Goal: Entertainment & Leisure: Browse casually

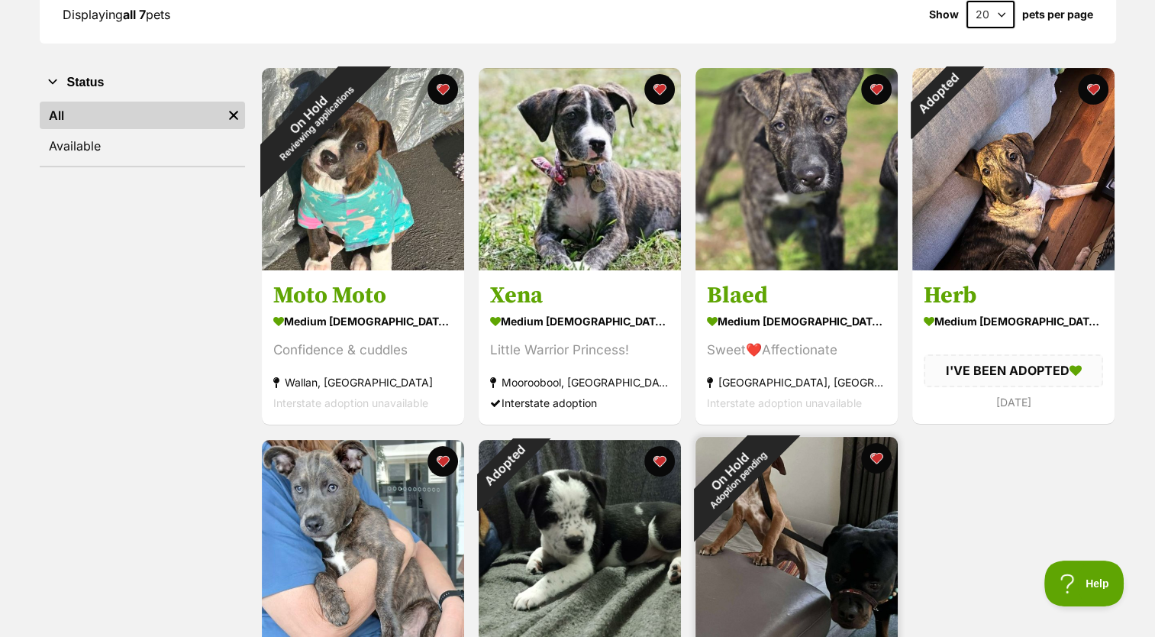
click at [783, 556] on img at bounding box center [796, 538] width 202 height 202
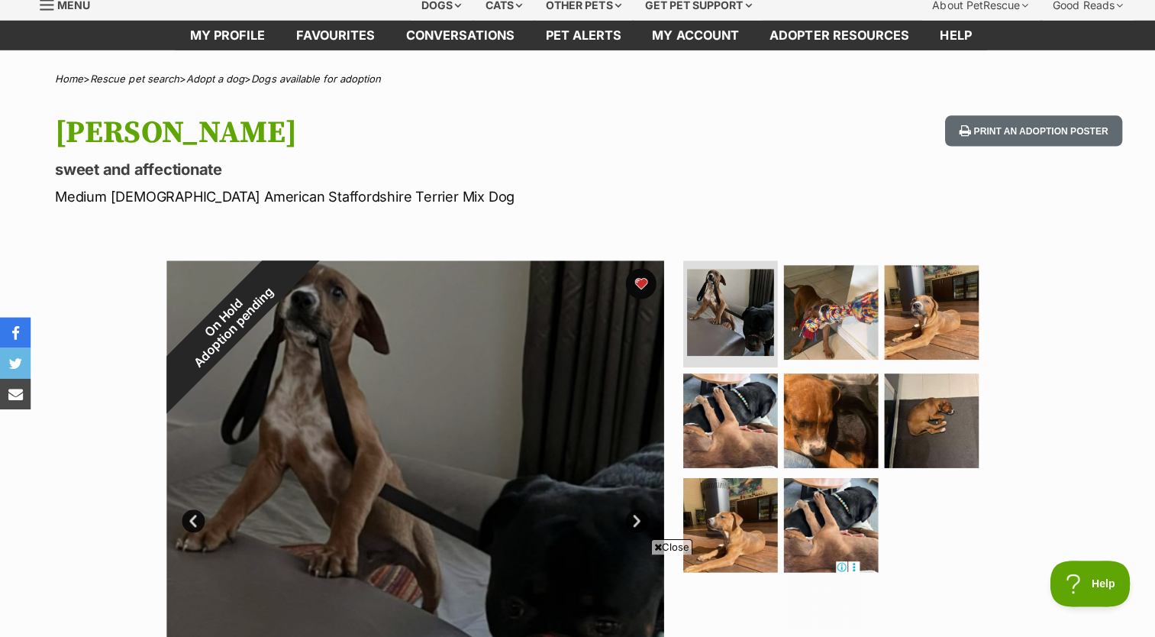
scroll to position [63, 0]
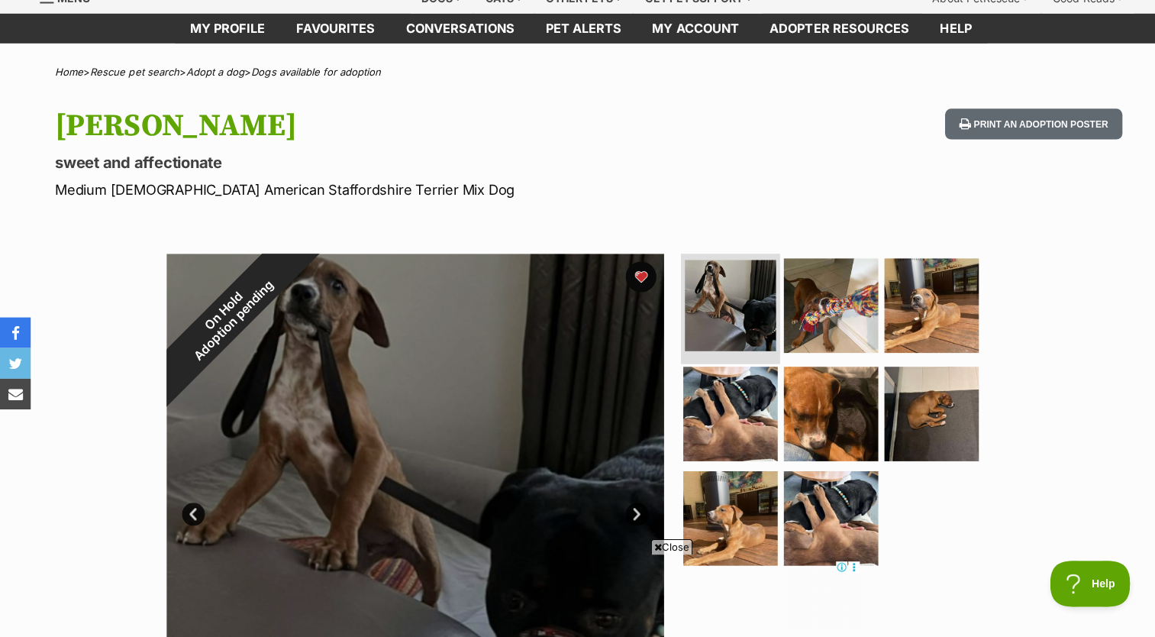
click at [772, 279] on li at bounding box center [726, 308] width 98 height 112
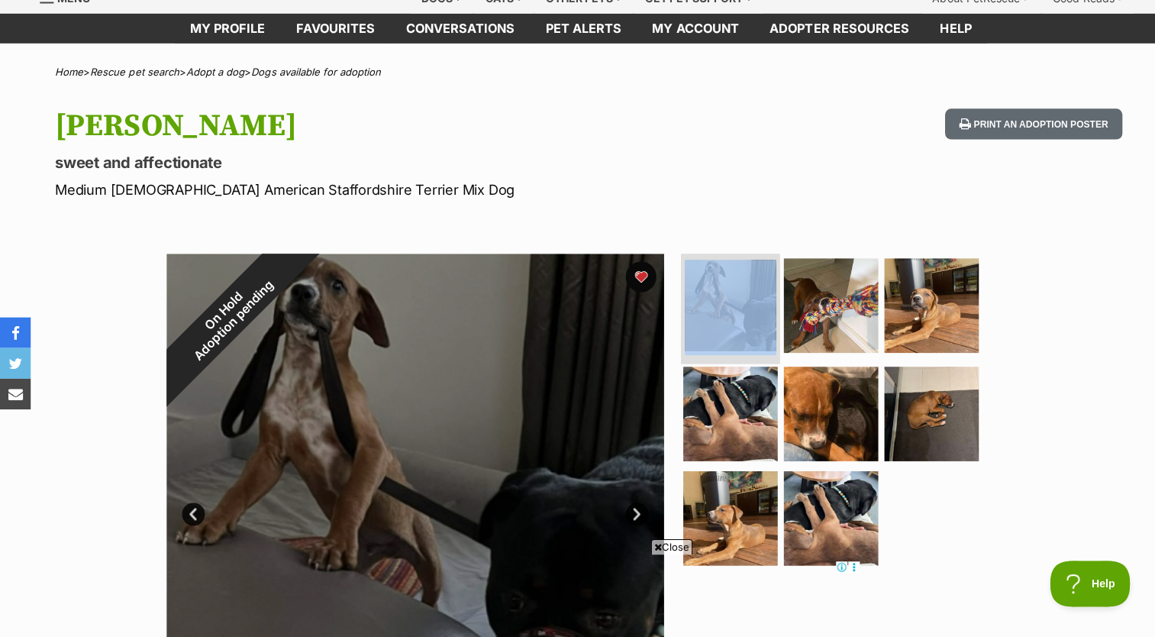
click at [772, 279] on li at bounding box center [726, 308] width 98 height 112
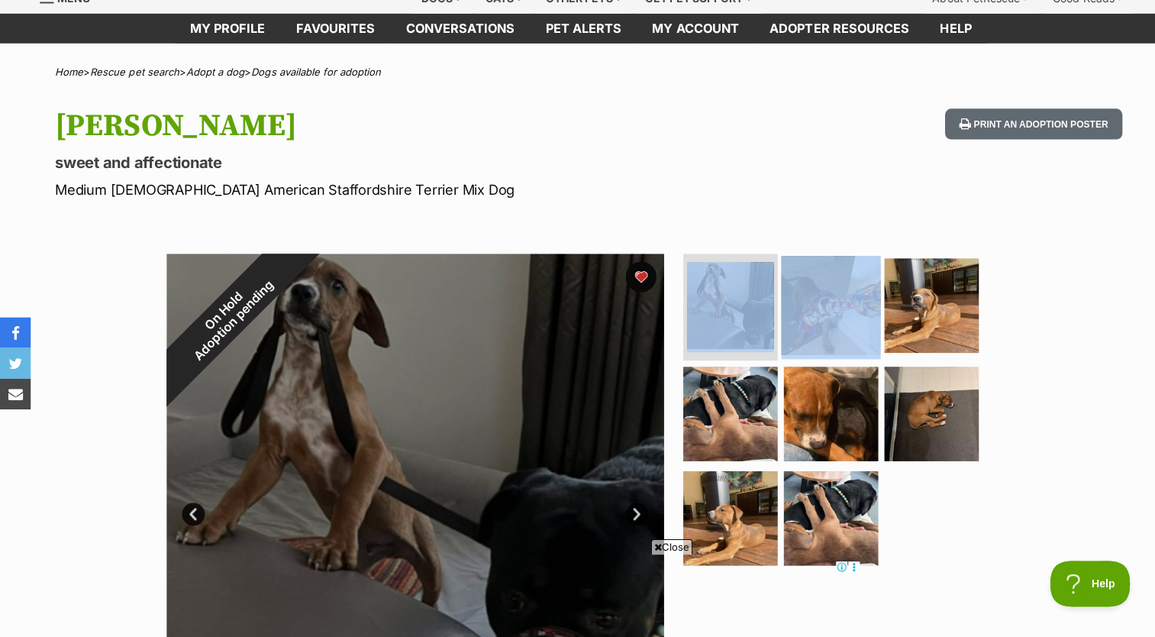
drag, startPoint x: 772, startPoint y: 279, endPoint x: 804, endPoint y: 295, distance: 36.5
click at [804, 295] on ul at bounding box center [832, 415] width 313 height 320
click at [804, 295] on img at bounding box center [826, 305] width 98 height 98
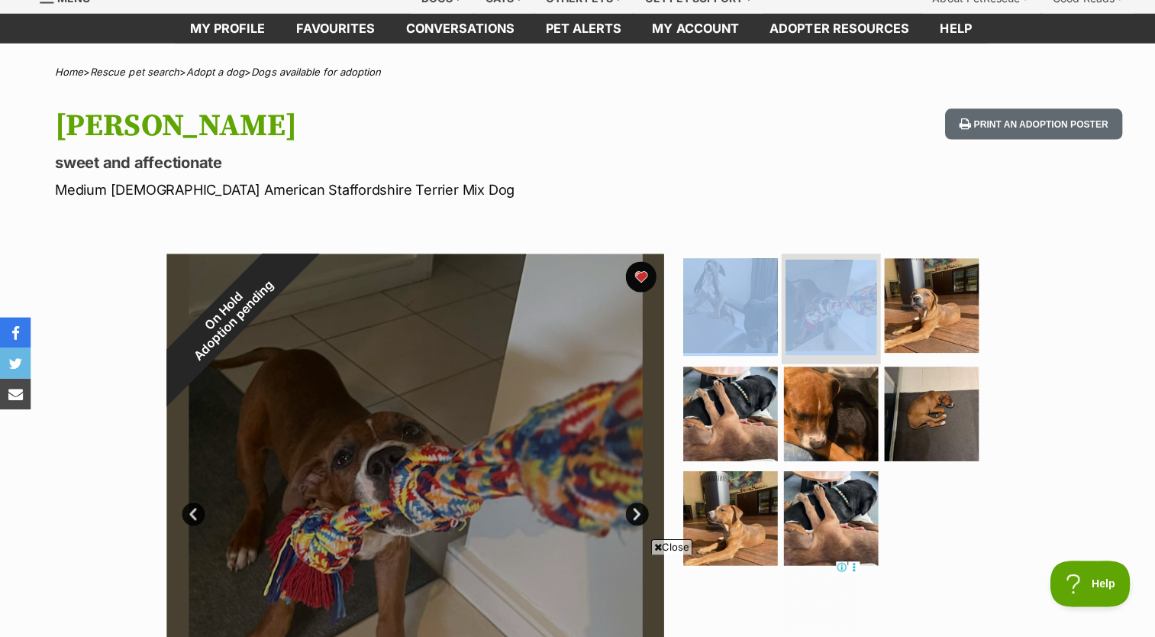
click at [804, 295] on img at bounding box center [826, 306] width 91 height 91
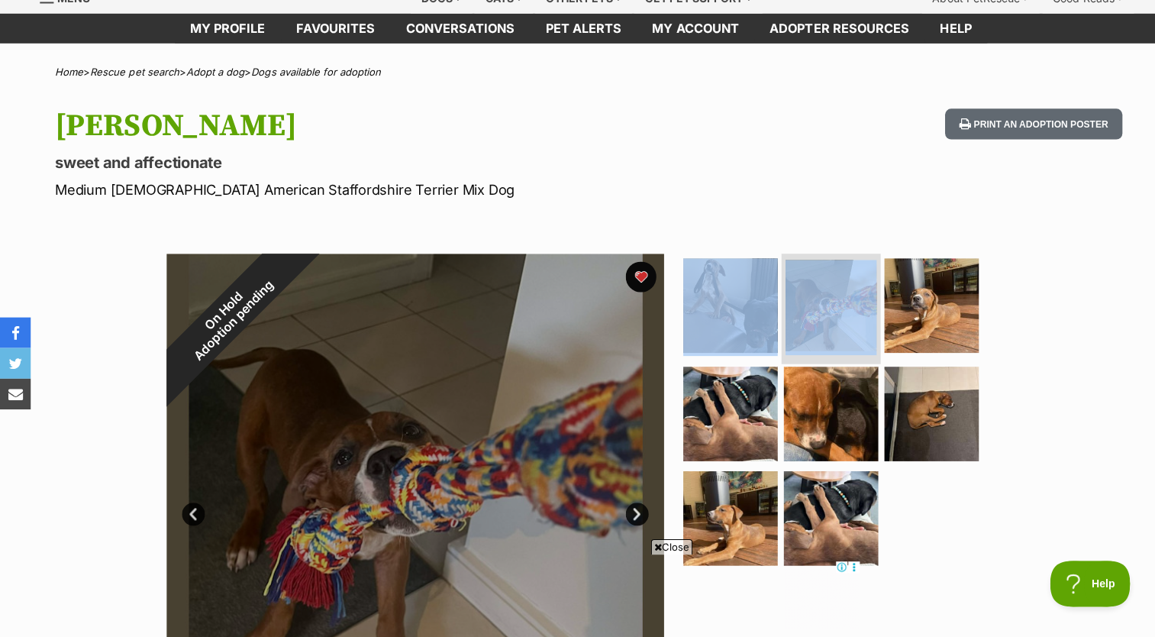
click at [804, 295] on img at bounding box center [826, 306] width 91 height 91
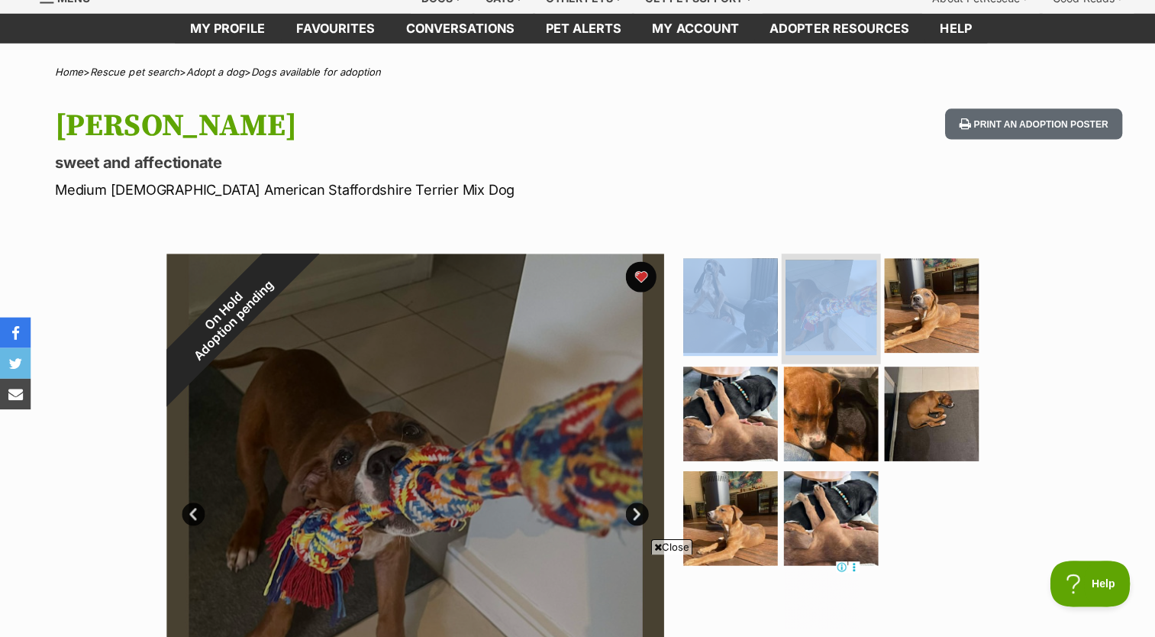
click at [804, 295] on img at bounding box center [826, 306] width 91 height 91
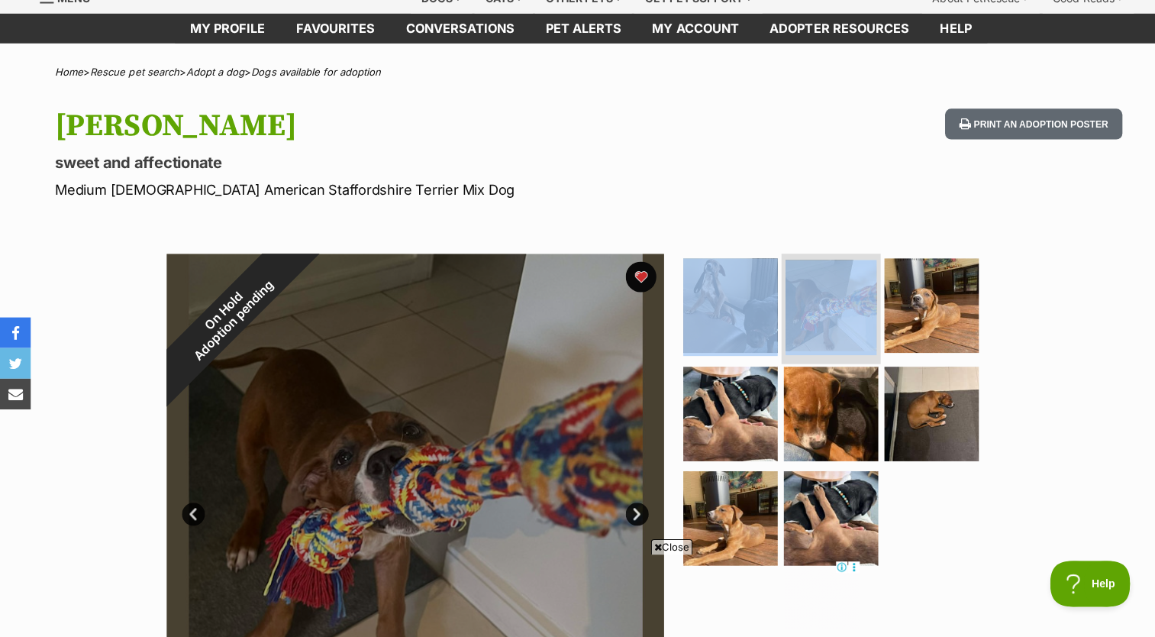
click at [804, 295] on img at bounding box center [826, 306] width 91 height 91
click at [817, 293] on img at bounding box center [826, 306] width 91 height 91
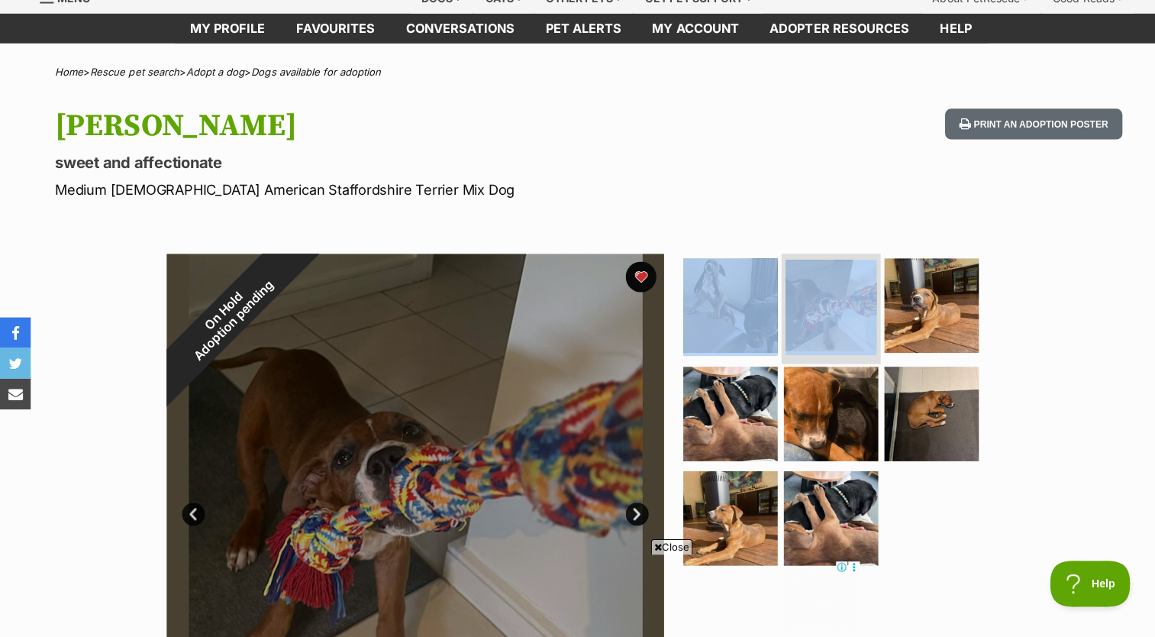
click at [817, 293] on img at bounding box center [826, 306] width 91 height 91
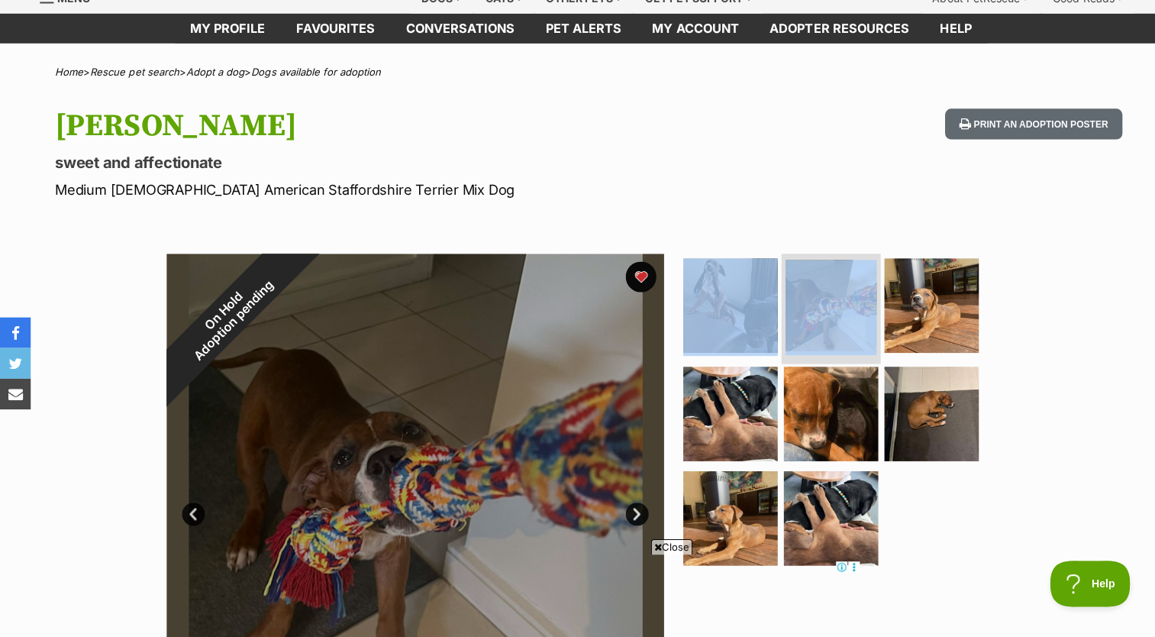
click at [817, 293] on img at bounding box center [826, 306] width 91 height 91
click at [837, 287] on img at bounding box center [826, 306] width 91 height 91
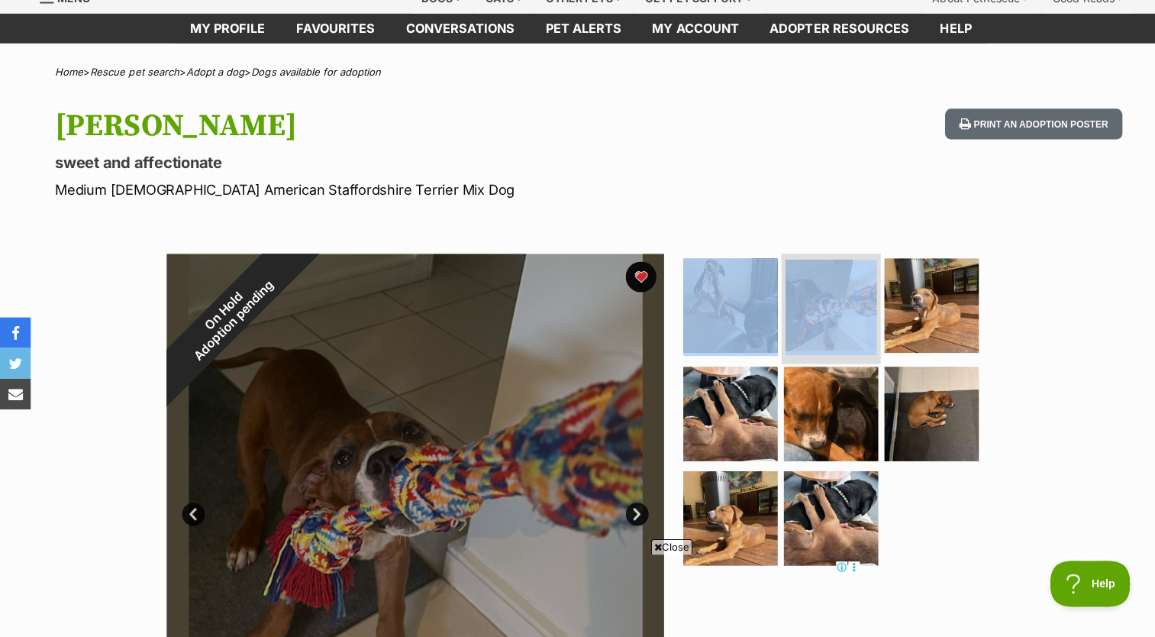
click at [837, 287] on img at bounding box center [826, 306] width 91 height 91
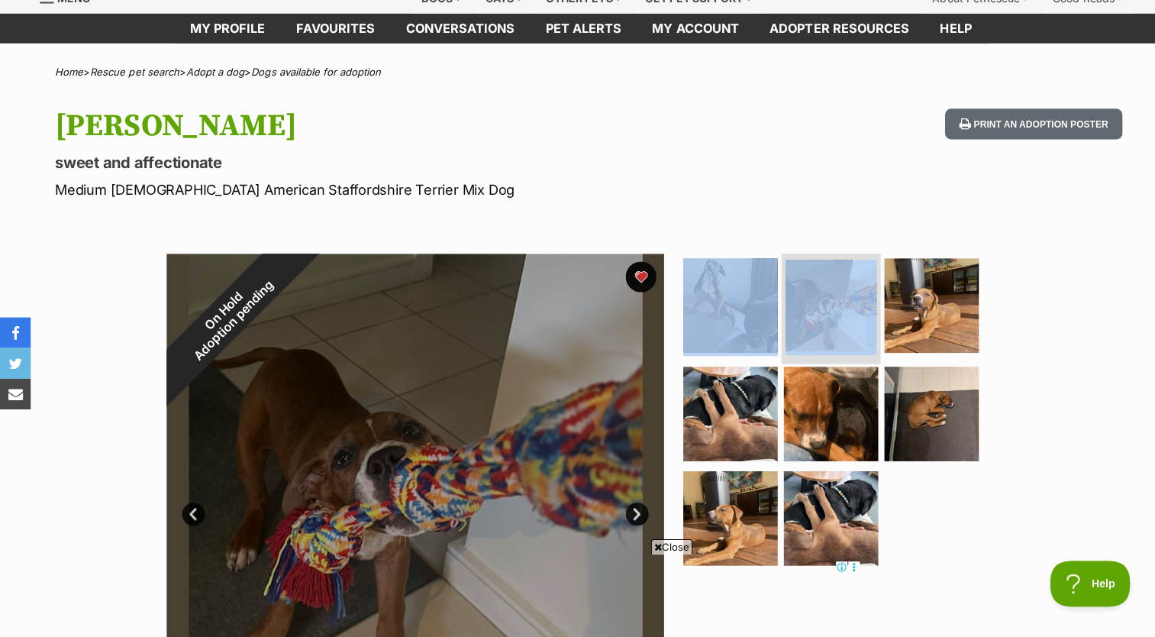
click at [837, 287] on img at bounding box center [826, 306] width 91 height 91
click at [940, 333] on img at bounding box center [926, 305] width 98 height 98
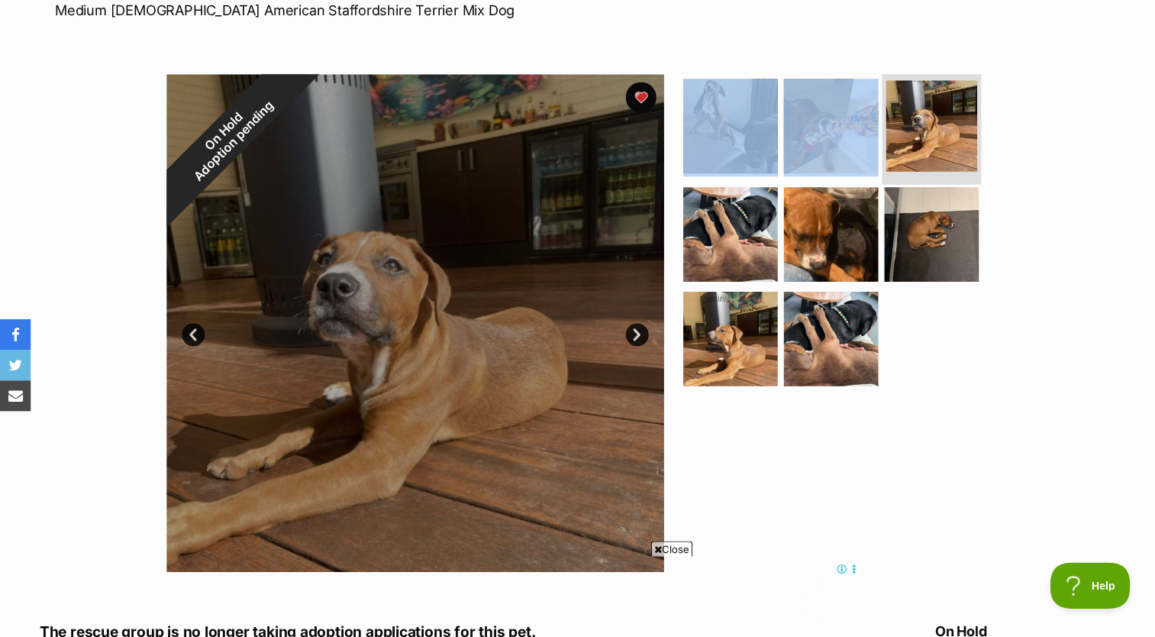
scroll to position [234, 0]
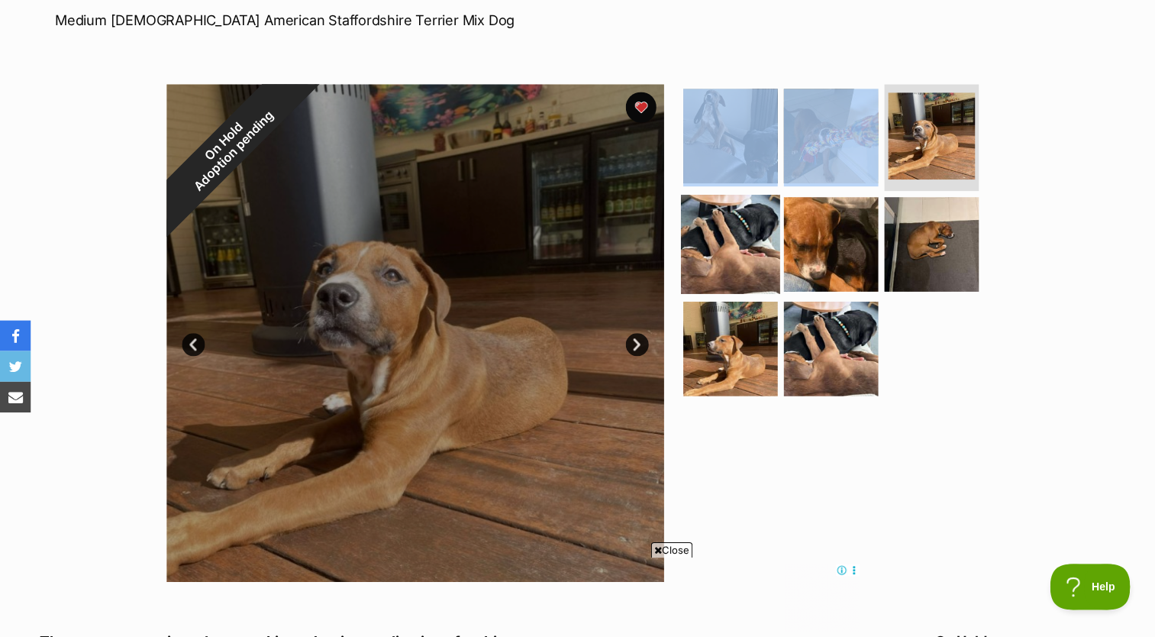
click at [746, 247] on img at bounding box center [726, 243] width 98 height 98
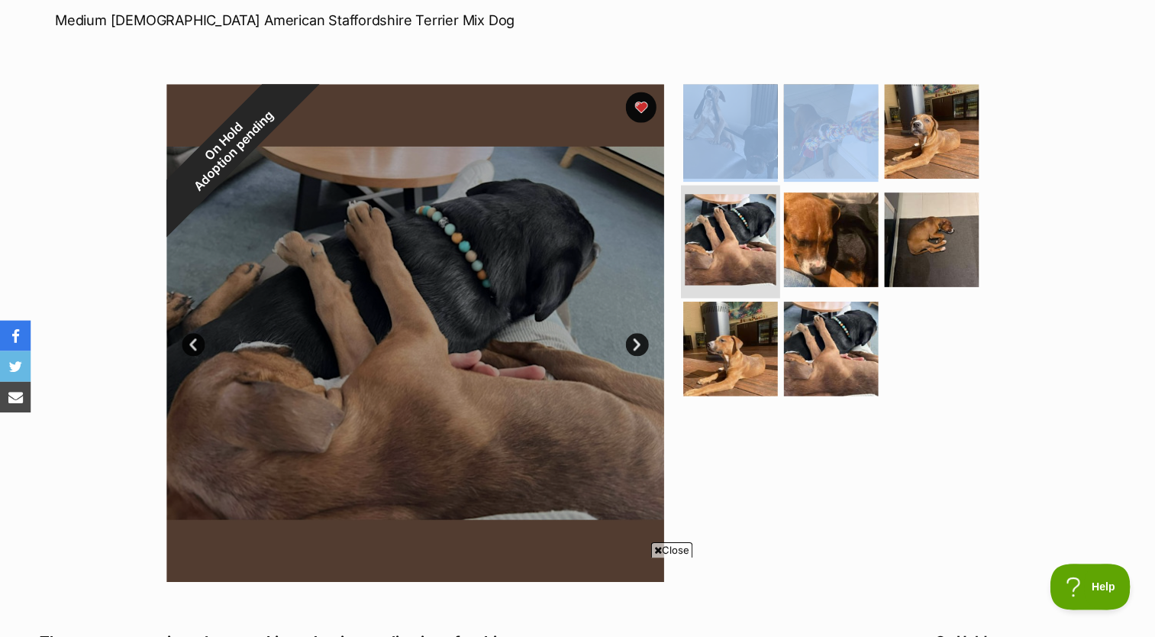
scroll to position [0, 0]
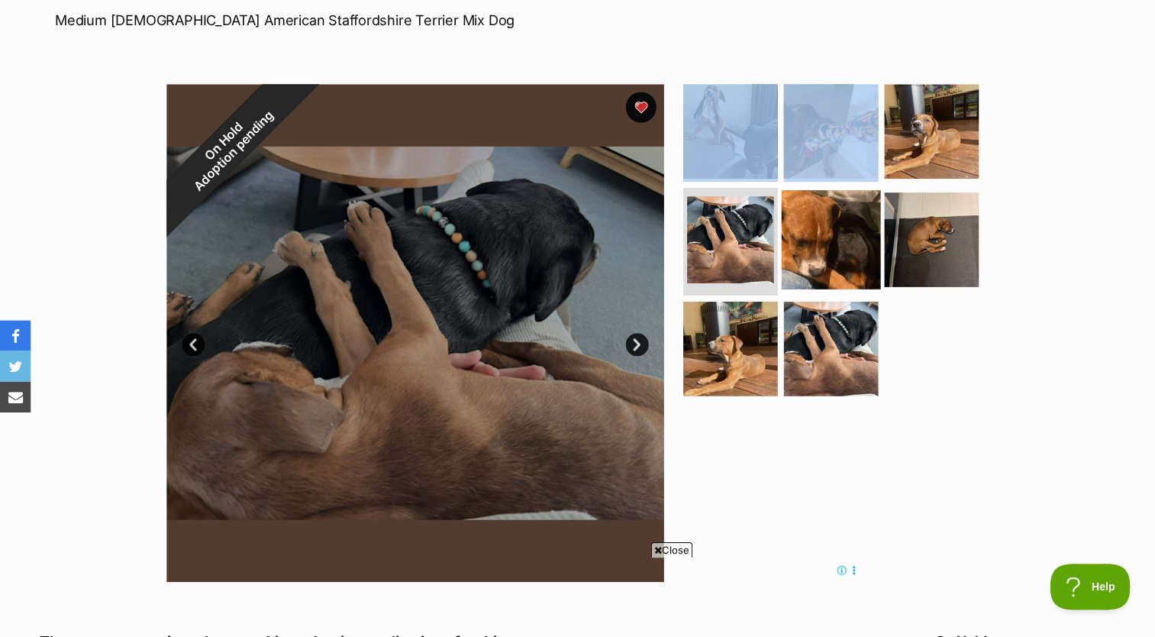
click at [827, 251] on img at bounding box center [826, 238] width 98 height 98
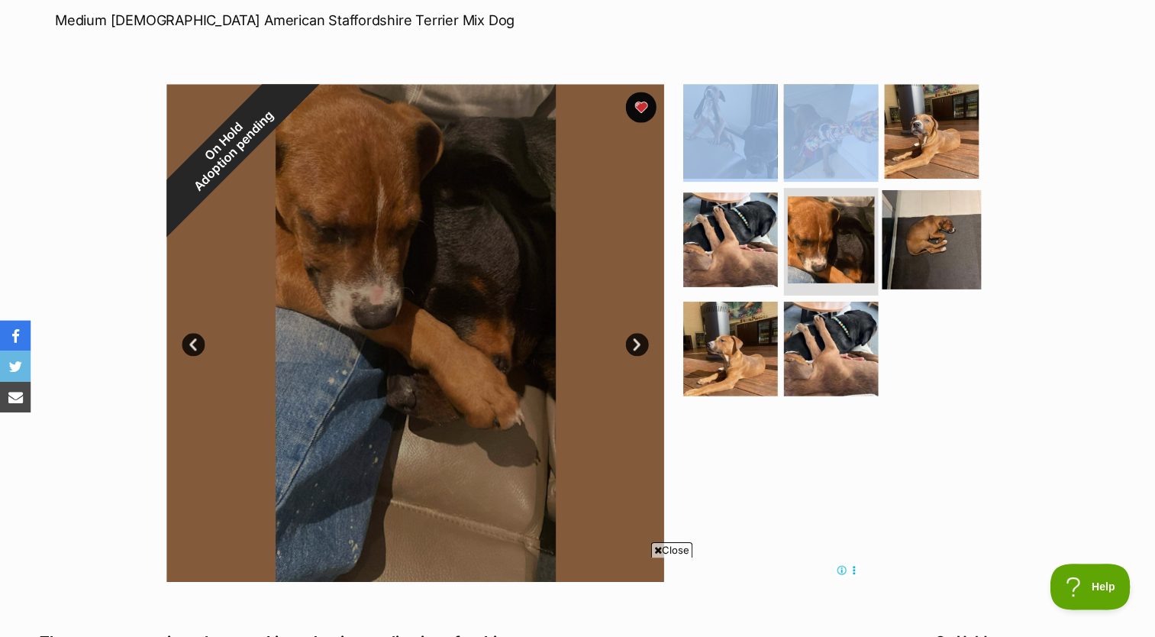
click at [934, 259] on img at bounding box center [926, 238] width 98 height 98
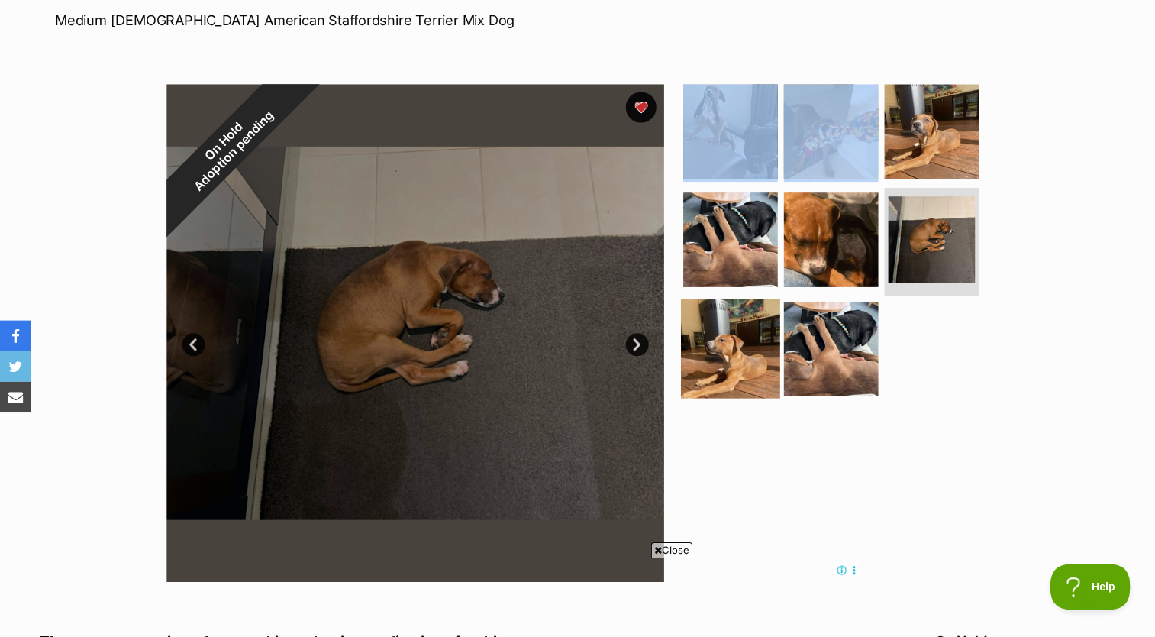
click at [730, 359] on img at bounding box center [726, 347] width 98 height 98
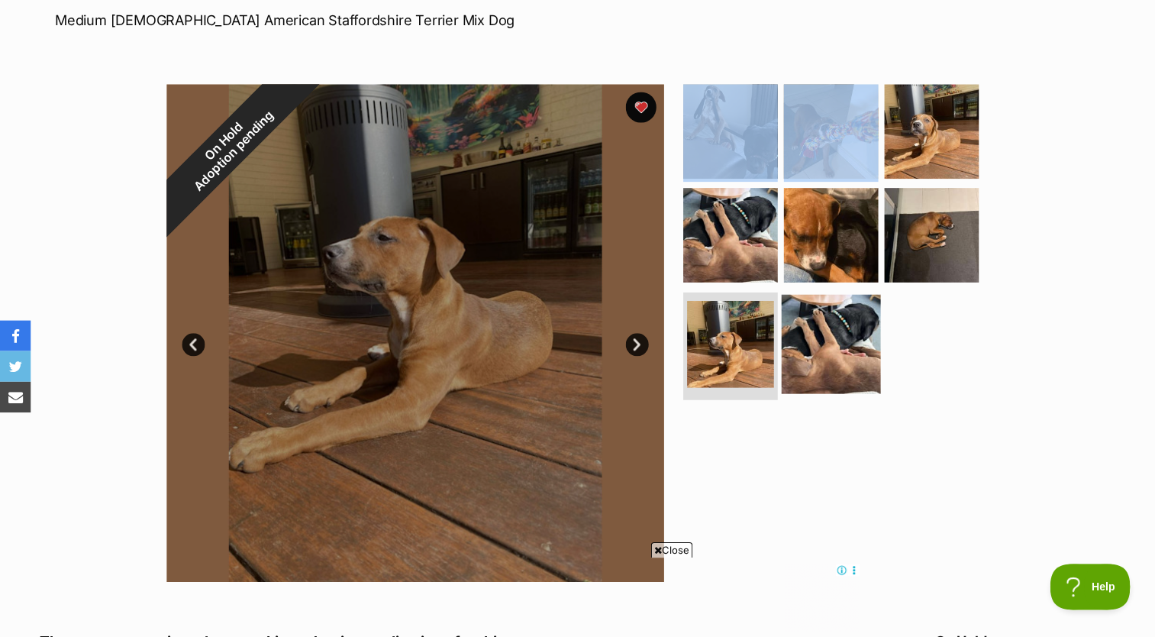
click at [846, 356] on img at bounding box center [826, 342] width 98 height 98
